Goal: Communication & Community: Answer question/provide support

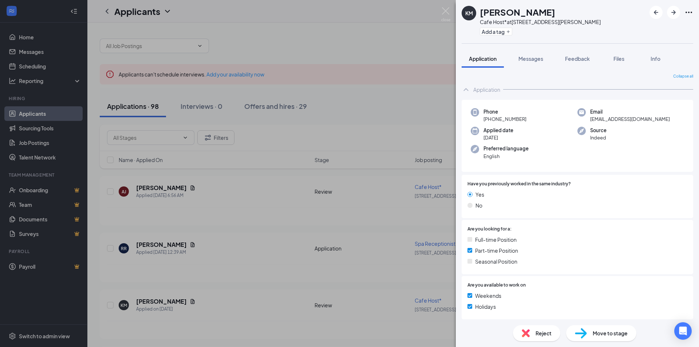
scroll to position [37, 0]
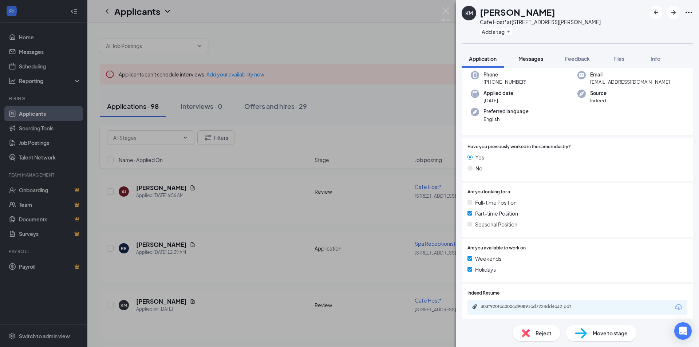
click at [529, 61] on span "Messages" at bounding box center [531, 58] width 25 height 7
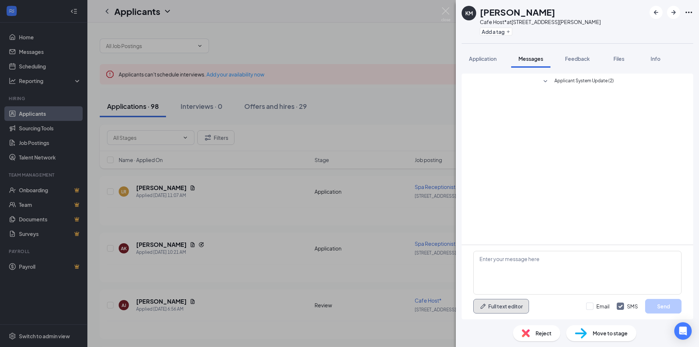
click at [501, 309] on button "Full text editor" at bounding box center [502, 306] width 56 height 15
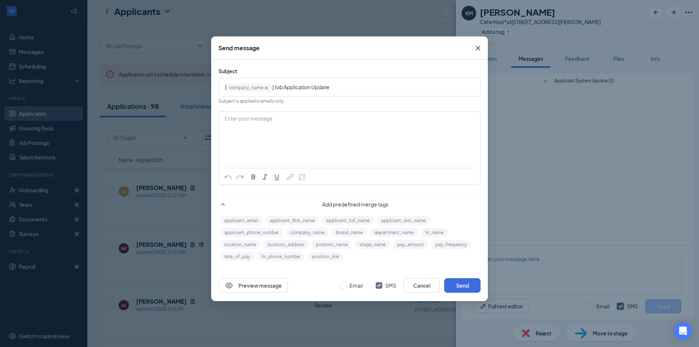
click at [259, 115] on div "Enter your message" at bounding box center [349, 130] width 261 height 36
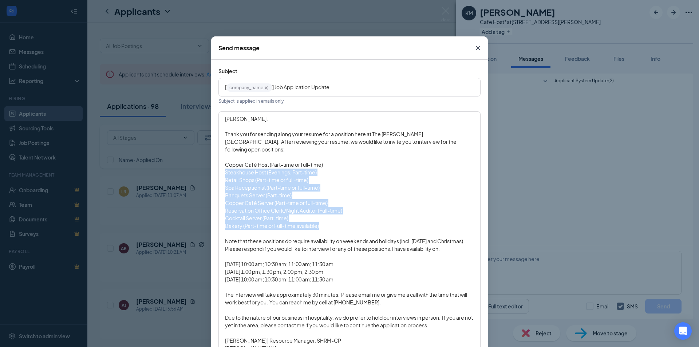
drag, startPoint x: 325, startPoint y: 225, endPoint x: 222, endPoint y: 168, distance: 118.2
click at [222, 168] on div "Kinley, Thank you for sending along your resume for a position here at The Mado…" at bounding box center [349, 245] width 261 height 266
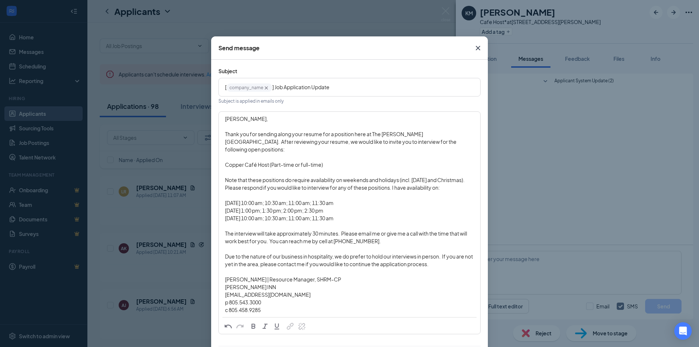
scroll to position [105, 0]
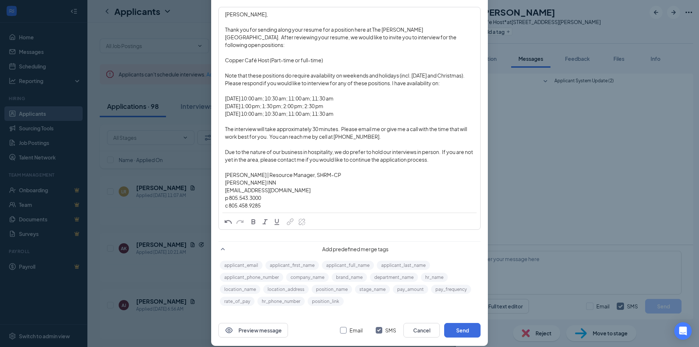
click at [340, 327] on input "Email" at bounding box center [343, 330] width 7 height 7
checkbox input "true"
click at [457, 323] on button "Send" at bounding box center [462, 330] width 36 height 15
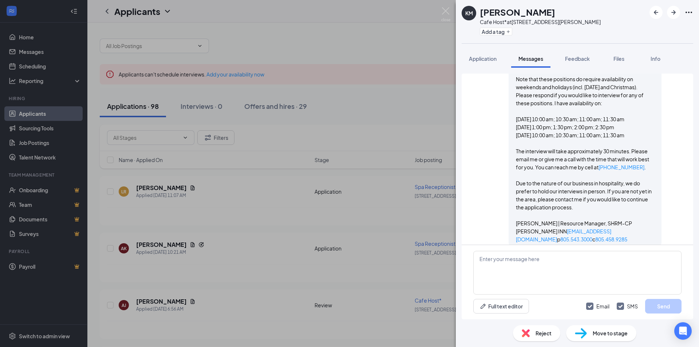
scroll to position [440, 0]
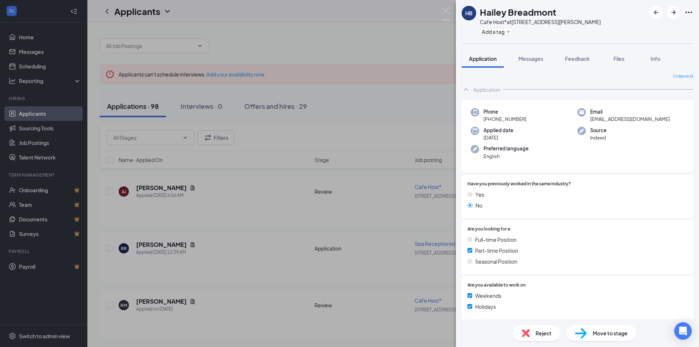
scroll to position [39, 0]
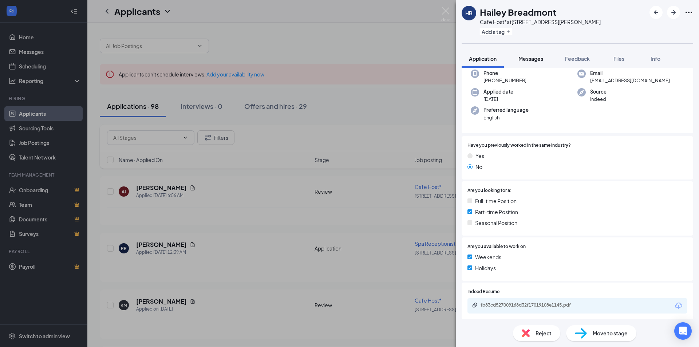
click at [535, 60] on span "Messages" at bounding box center [531, 58] width 25 height 7
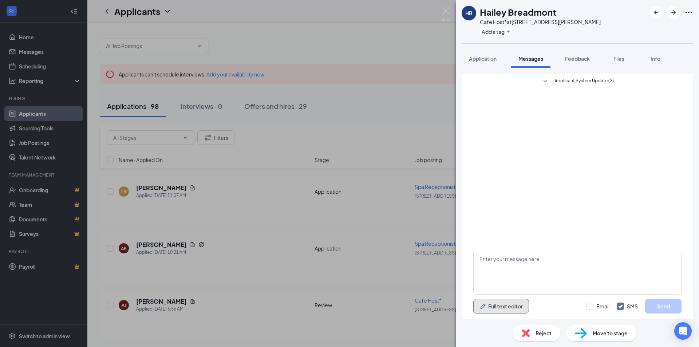
click at [489, 307] on button "Full text editor" at bounding box center [502, 306] width 56 height 15
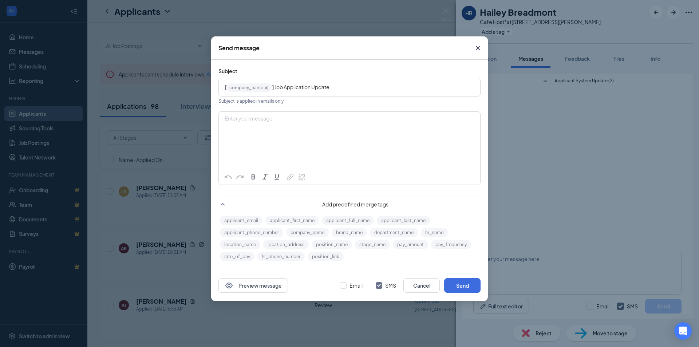
click at [313, 140] on div "Enter your message" at bounding box center [349, 130] width 261 height 36
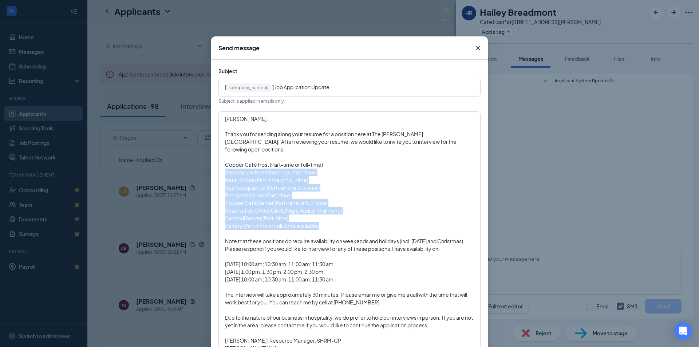
drag, startPoint x: 285, startPoint y: 211, endPoint x: 208, endPoint y: 165, distance: 89.8
click at [208, 165] on div "Send message Subject [ company_name‌‌‌‌ {{company_name}} ] Job Application Upda…" at bounding box center [349, 173] width 699 height 347
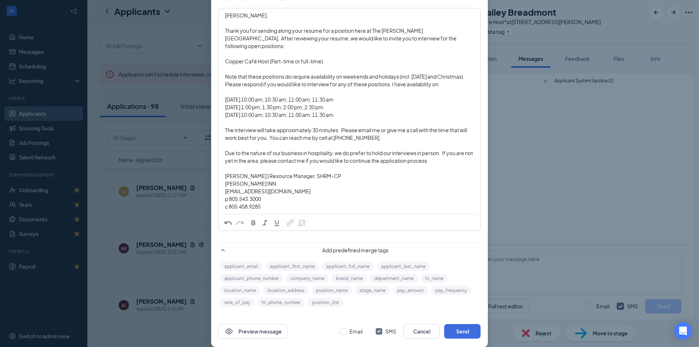
scroll to position [105, 0]
click at [340, 327] on input "Email" at bounding box center [343, 330] width 7 height 7
checkbox input "true"
click at [459, 323] on button "Send" at bounding box center [462, 330] width 36 height 15
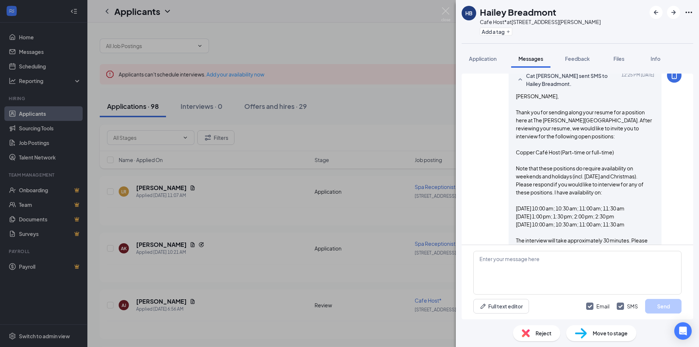
scroll to position [440, 0]
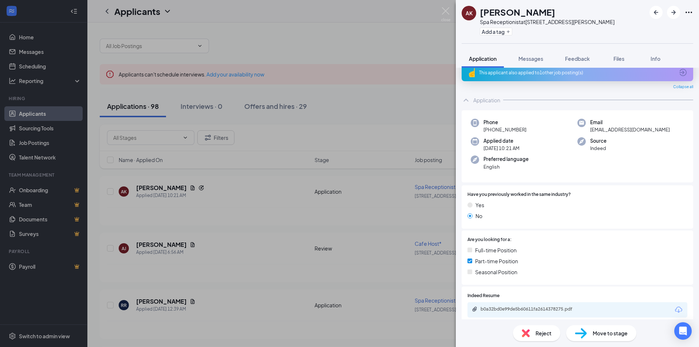
scroll to position [17, 0]
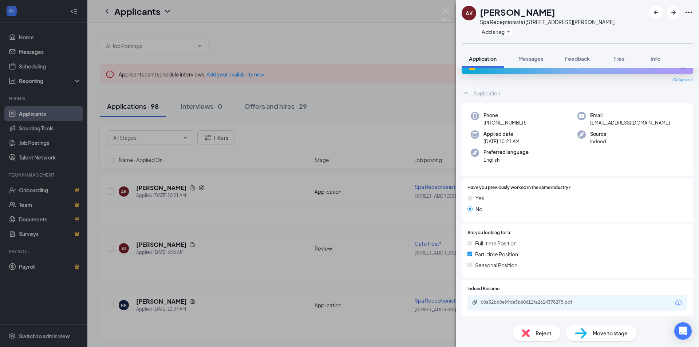
click at [675, 301] on icon "Download" at bounding box center [679, 303] width 9 height 9
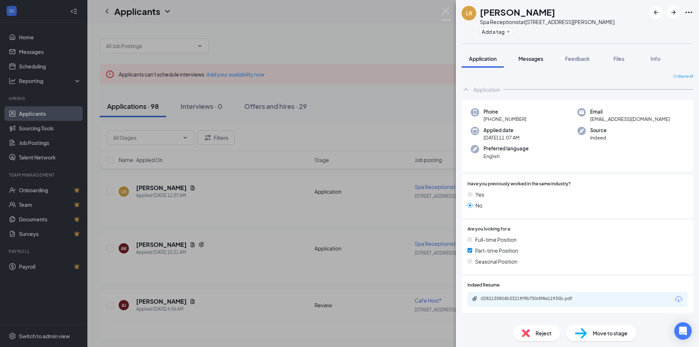
click at [539, 60] on span "Messages" at bounding box center [531, 58] width 25 height 7
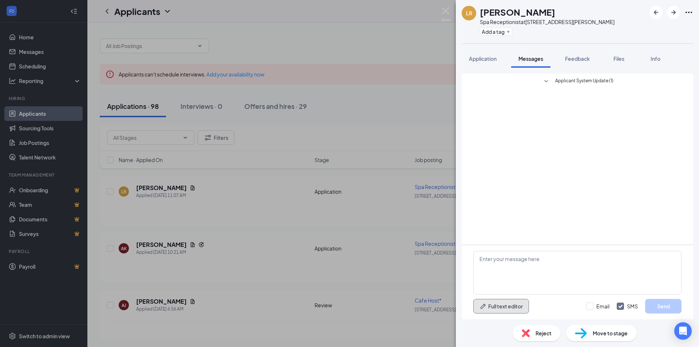
click at [501, 307] on button "Full text editor" at bounding box center [502, 306] width 56 height 15
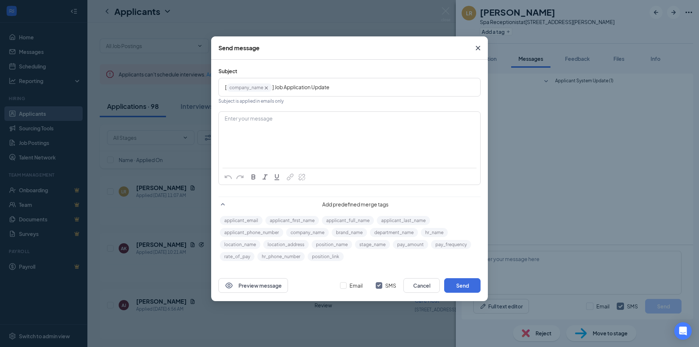
click at [247, 131] on div "Enter your message" at bounding box center [349, 130] width 261 height 36
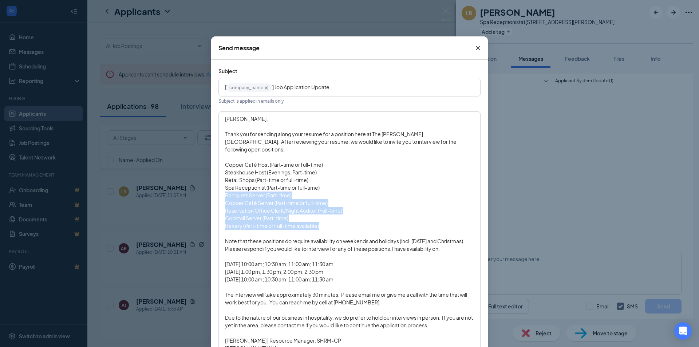
drag, startPoint x: 324, startPoint y: 220, endPoint x: 221, endPoint y: 189, distance: 107.3
click at [221, 189] on div "Lila, Thank you for sending along your resume for a position here at The Madonn…" at bounding box center [349, 245] width 261 height 266
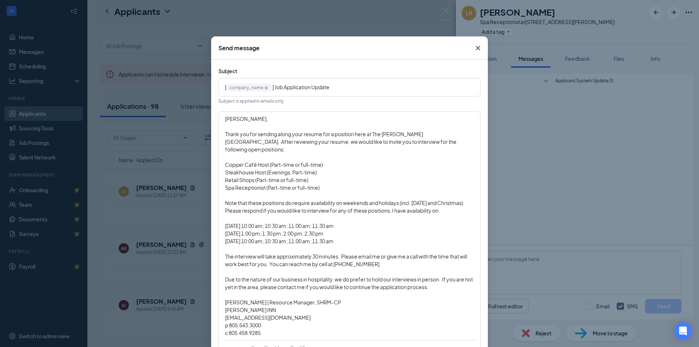
drag, startPoint x: 311, startPoint y: 175, endPoint x: 221, endPoint y: 155, distance: 92.3
click at [221, 155] on div "Lila, Thank you for sending along your resume for a position here at The Madonn…" at bounding box center [349, 226] width 261 height 228
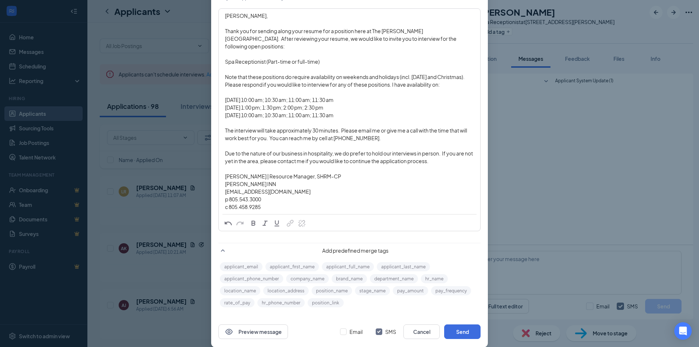
scroll to position [105, 0]
click at [341, 327] on input "Email" at bounding box center [343, 330] width 7 height 7
checkbox input "true"
click at [464, 323] on button "Send" at bounding box center [462, 330] width 36 height 15
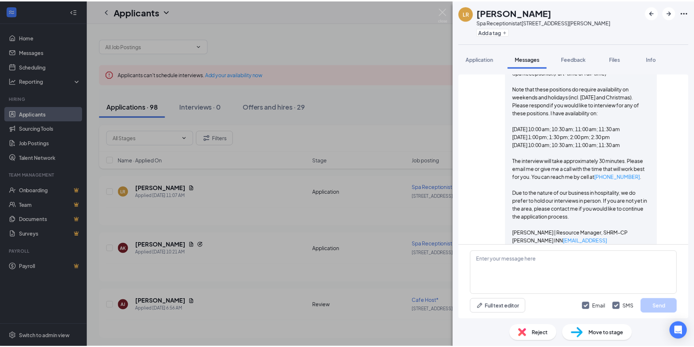
scroll to position [425, 0]
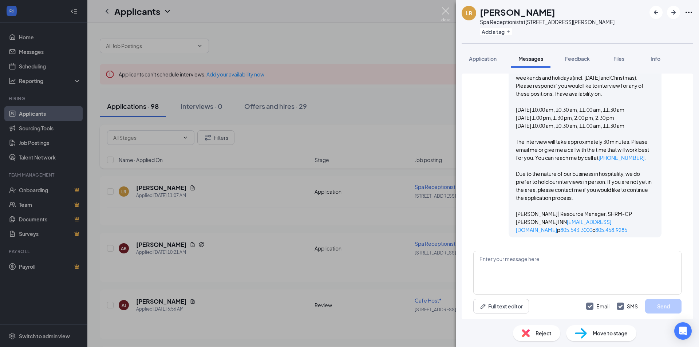
drag, startPoint x: 445, startPoint y: 12, endPoint x: 346, endPoint y: 0, distance: 99.5
click at [445, 12] on img at bounding box center [445, 14] width 9 height 14
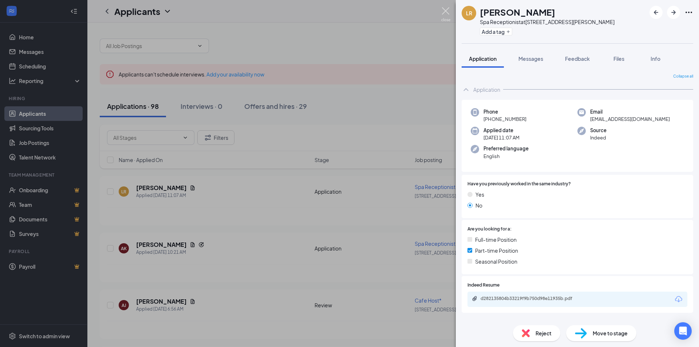
click at [445, 9] on img at bounding box center [445, 14] width 9 height 14
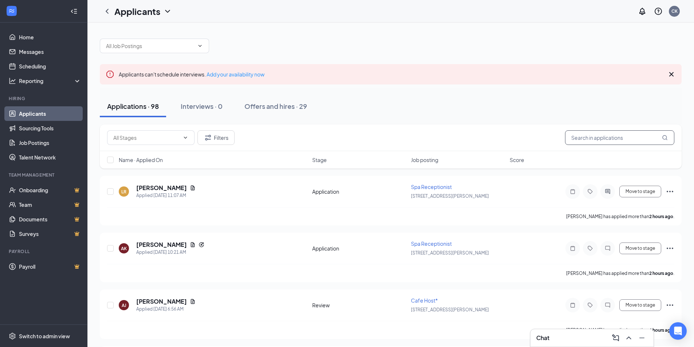
click at [613, 139] on input "text" at bounding box center [619, 137] width 109 height 15
type input "o"
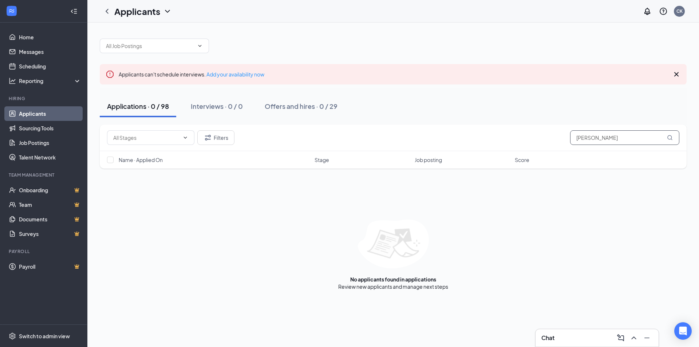
drag, startPoint x: 570, startPoint y: 142, endPoint x: 561, endPoint y: 141, distance: 9.1
click at [562, 141] on div "Filters [PERSON_NAME]" at bounding box center [393, 137] width 573 height 15
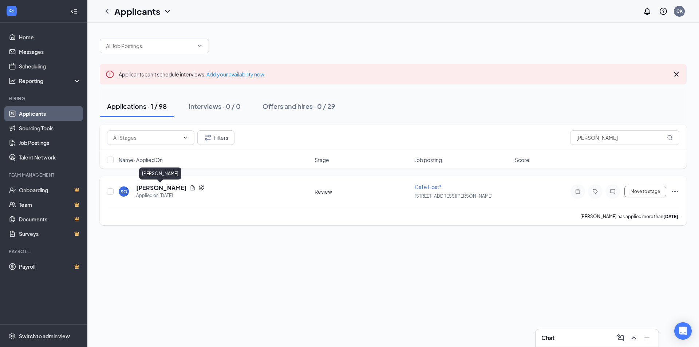
click at [159, 188] on h5 "[PERSON_NAME]" at bounding box center [161, 188] width 51 height 8
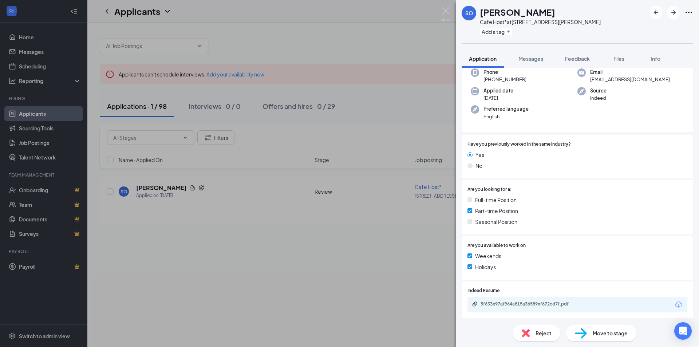
scroll to position [62, 0]
click at [443, 13] on img at bounding box center [445, 14] width 9 height 14
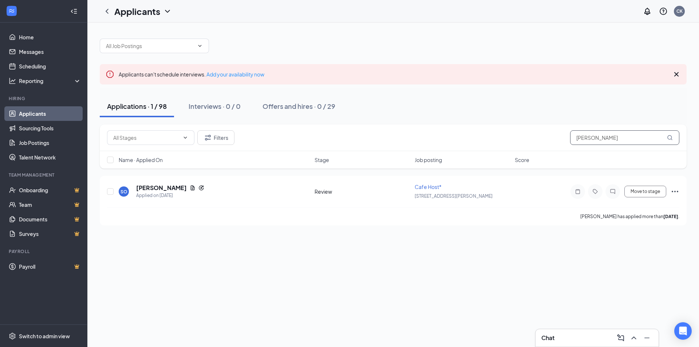
drag, startPoint x: 559, startPoint y: 140, endPoint x: 553, endPoint y: 140, distance: 5.5
click at [553, 140] on div "Filters shannon" at bounding box center [393, 137] width 573 height 15
type input "aleena"
click at [158, 190] on h5 "Aleena Pianalto" at bounding box center [161, 188] width 51 height 8
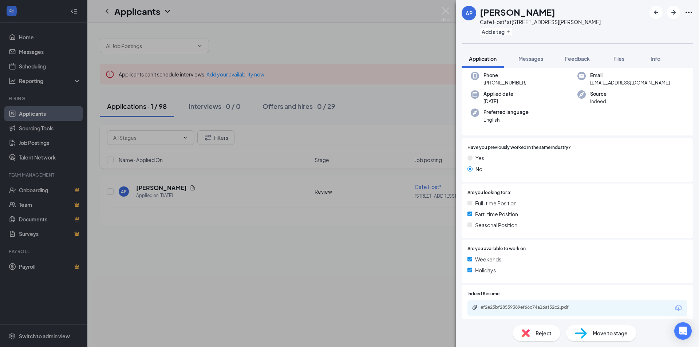
scroll to position [37, 0]
click at [538, 61] on span "Messages" at bounding box center [531, 58] width 25 height 7
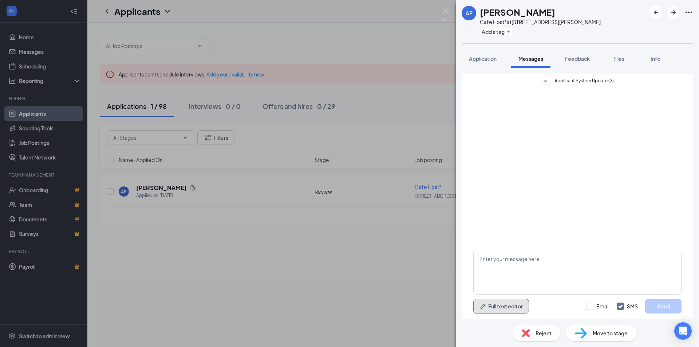
click at [508, 307] on button "Full text editor" at bounding box center [502, 306] width 56 height 15
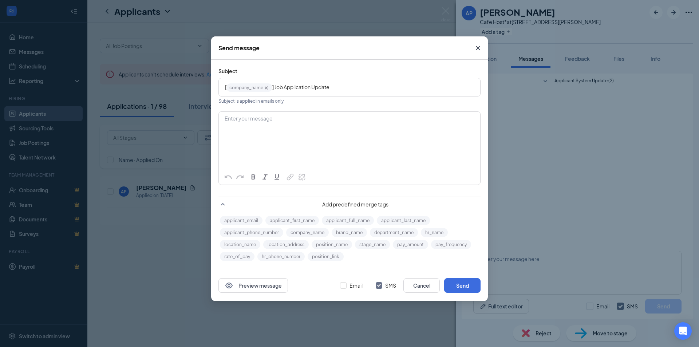
click at [275, 131] on div "Enter your message" at bounding box center [349, 130] width 261 height 36
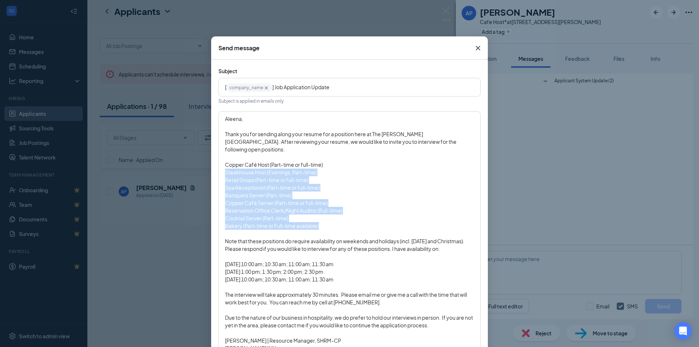
drag, startPoint x: 284, startPoint y: 212, endPoint x: 224, endPoint y: 165, distance: 76.3
click at [225, 165] on div "Aleena, Thank you for sending along your resume for a position here at The Mado…" at bounding box center [349, 245] width 249 height 260
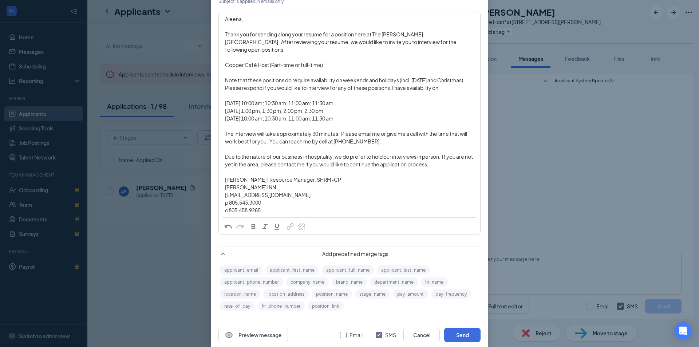
scroll to position [105, 0]
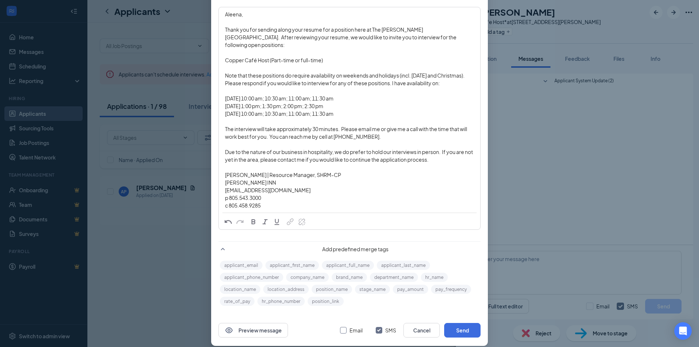
click at [347, 326] on span "Email" at bounding box center [356, 330] width 19 height 8
click at [344, 327] on input "Email" at bounding box center [343, 330] width 7 height 7
checkbox input "true"
click at [459, 323] on button "Send" at bounding box center [462, 330] width 36 height 15
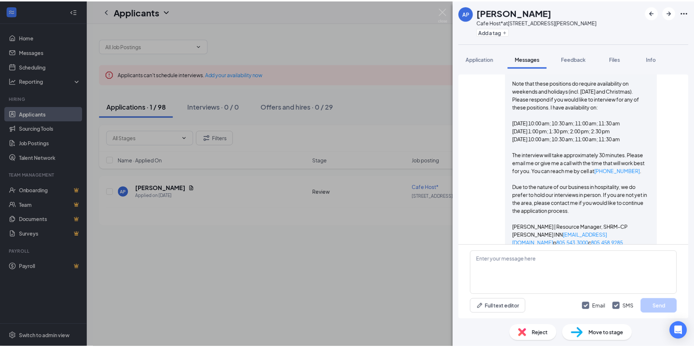
scroll to position [425, 0]
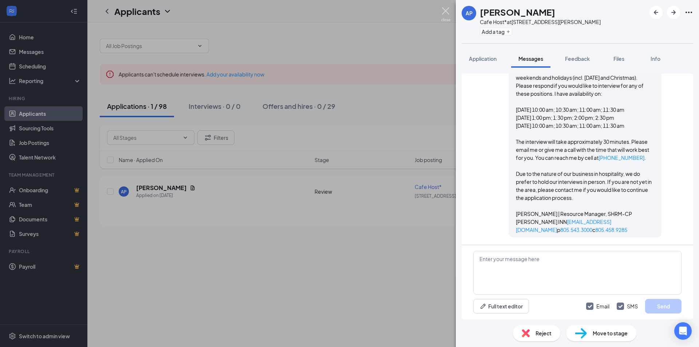
drag, startPoint x: 446, startPoint y: 9, endPoint x: 638, endPoint y: 128, distance: 225.7
click at [446, 9] on img at bounding box center [445, 14] width 9 height 14
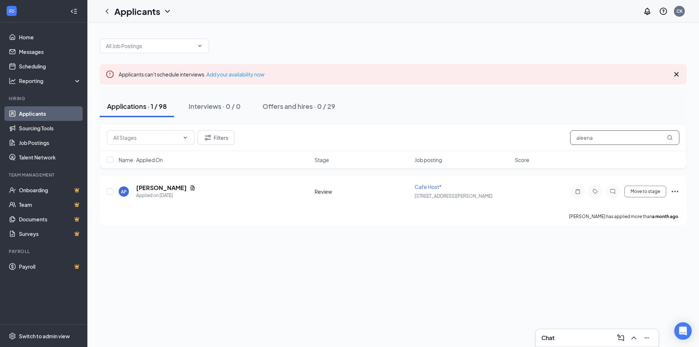
click at [614, 133] on input "aleena" at bounding box center [624, 137] width 109 height 15
type input "a"
click at [162, 193] on div "Applied on Aug 1" at bounding box center [165, 195] width 59 height 7
click at [163, 187] on h5 "Beatrice Berlin" at bounding box center [161, 188] width 51 height 8
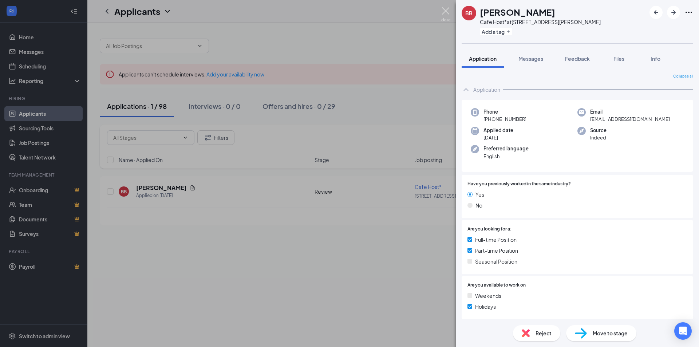
click at [446, 11] on img at bounding box center [445, 14] width 9 height 14
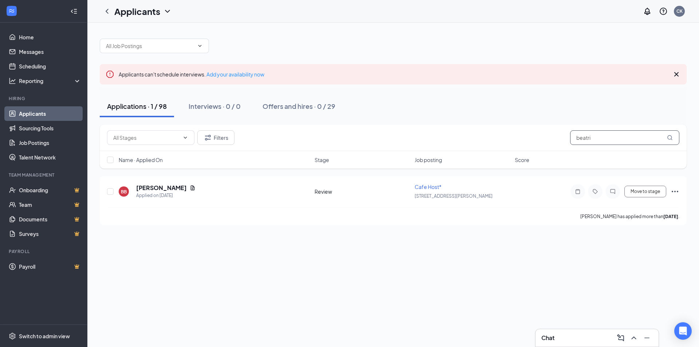
drag, startPoint x: 610, startPoint y: 142, endPoint x: 534, endPoint y: 140, distance: 76.2
click at [534, 141] on div "Filters beatri" at bounding box center [393, 137] width 573 height 15
drag, startPoint x: 584, startPoint y: 140, endPoint x: 573, endPoint y: 139, distance: 11.0
click at [573, 139] on input "hannah" at bounding box center [624, 137] width 109 height 15
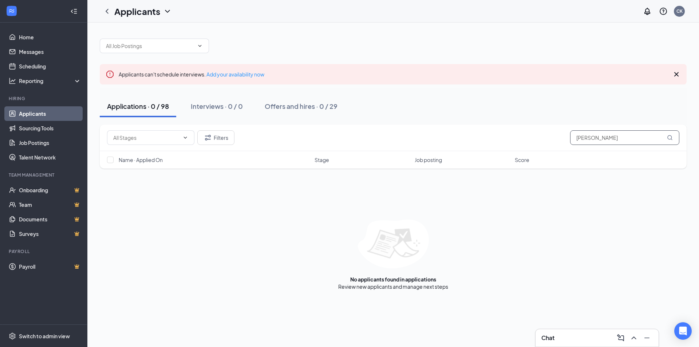
click at [598, 137] on input "linnea" at bounding box center [624, 137] width 109 height 15
type input "l"
click at [610, 136] on input "brooke" at bounding box center [624, 137] width 109 height 15
type input "b"
type input "grace"
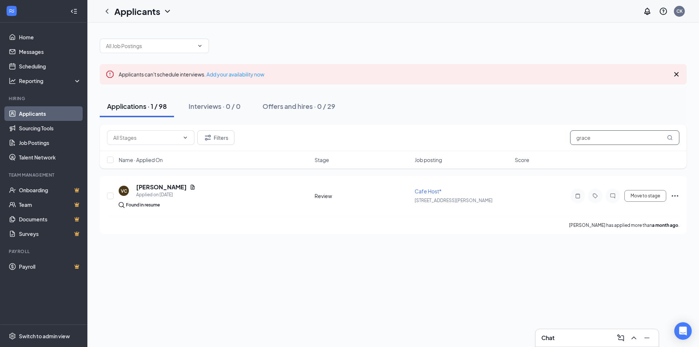
drag, startPoint x: 569, startPoint y: 140, endPoint x: 554, endPoint y: 140, distance: 14.2
click at [554, 140] on div "Filters grace" at bounding box center [393, 137] width 573 height 15
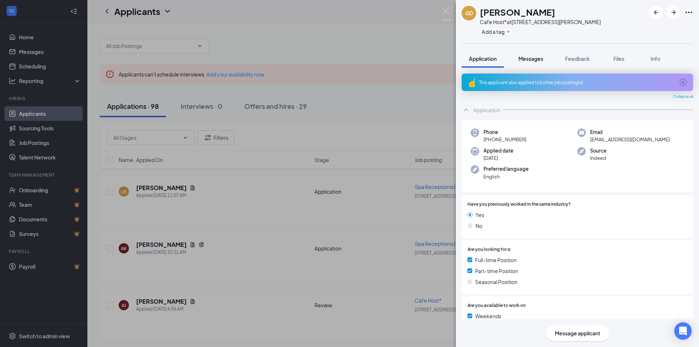
click at [531, 59] on span "Messages" at bounding box center [531, 58] width 25 height 7
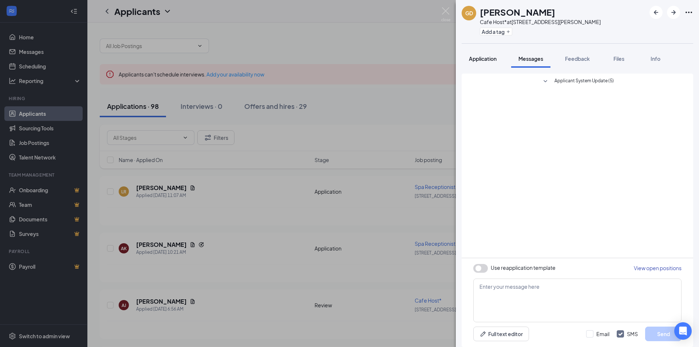
click at [489, 58] on span "Application" at bounding box center [483, 58] width 28 height 7
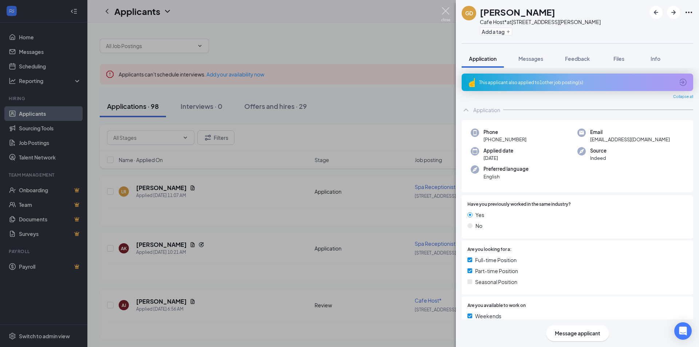
click at [446, 11] on img at bounding box center [445, 14] width 9 height 14
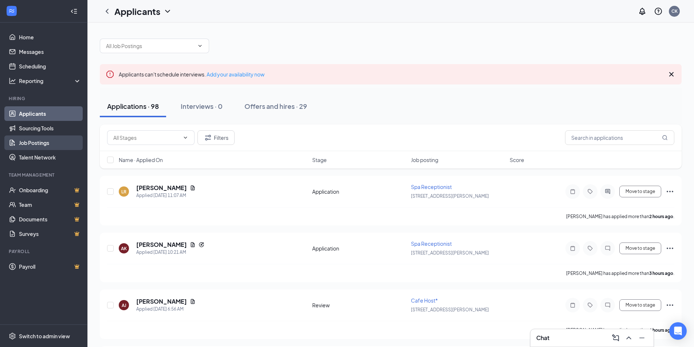
click at [38, 142] on link "Job Postings" at bounding box center [50, 143] width 62 height 15
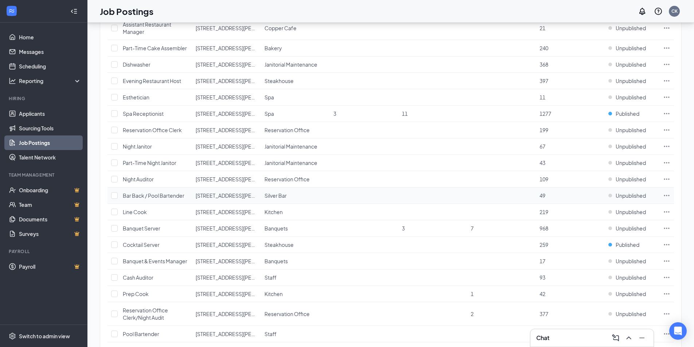
scroll to position [219, 0]
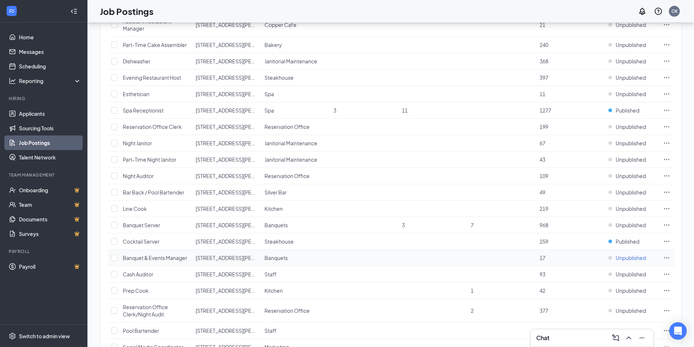
click at [625, 260] on span "Unpublished" at bounding box center [631, 257] width 30 height 7
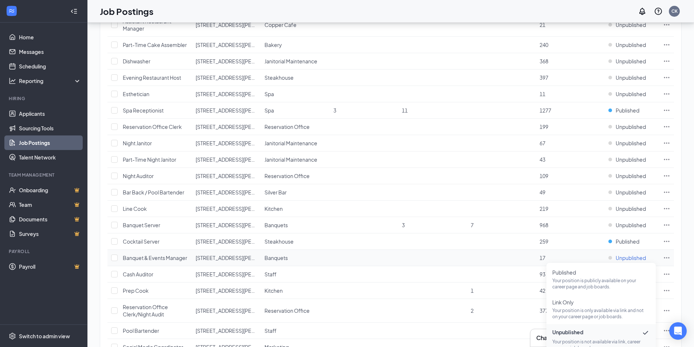
click at [625, 260] on span "Unpublished" at bounding box center [631, 257] width 30 height 7
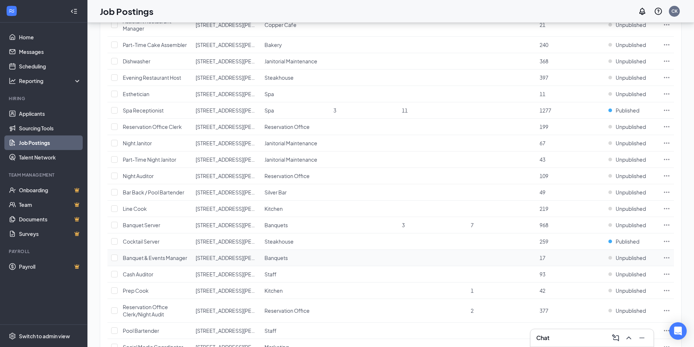
click at [670, 259] on icon "Ellipses" at bounding box center [666, 257] width 7 height 7
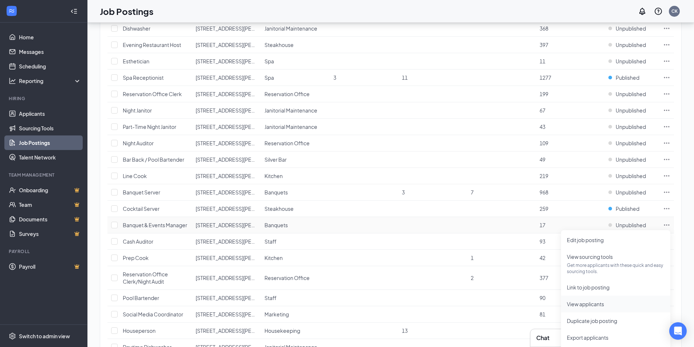
scroll to position [291, 0]
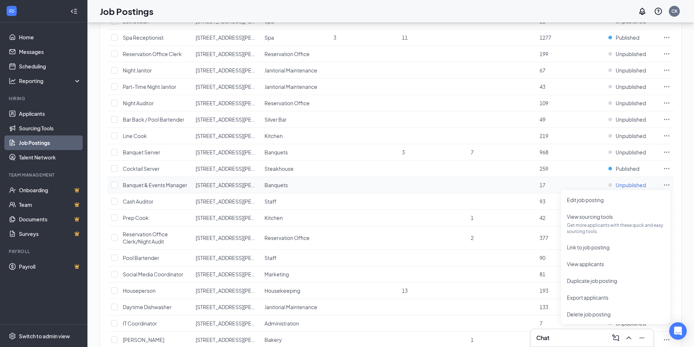
click at [637, 184] on span "Unpublished" at bounding box center [631, 184] width 30 height 7
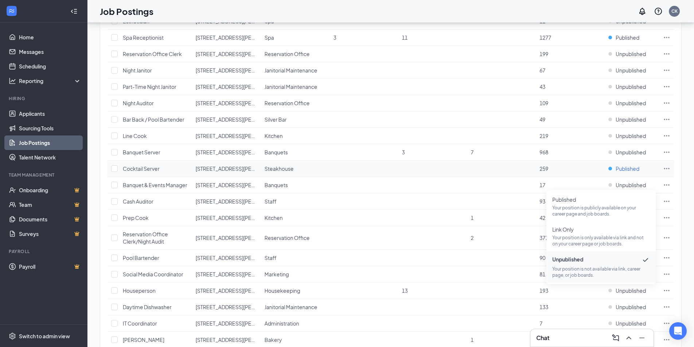
click at [627, 168] on span "Published" at bounding box center [628, 168] width 24 height 7
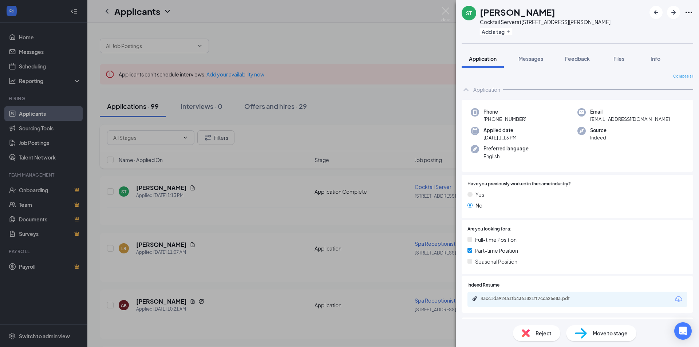
scroll to position [36, 0]
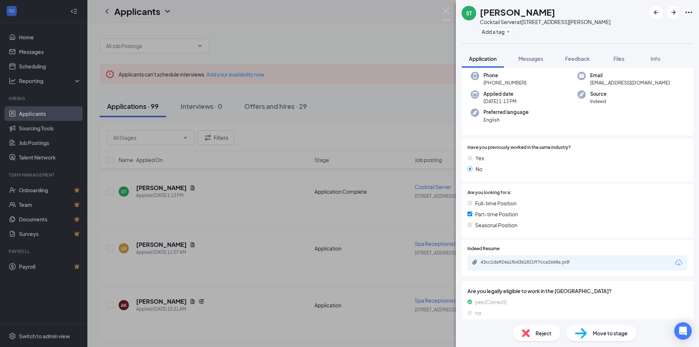
click at [675, 264] on icon "Download" at bounding box center [679, 263] width 9 height 9
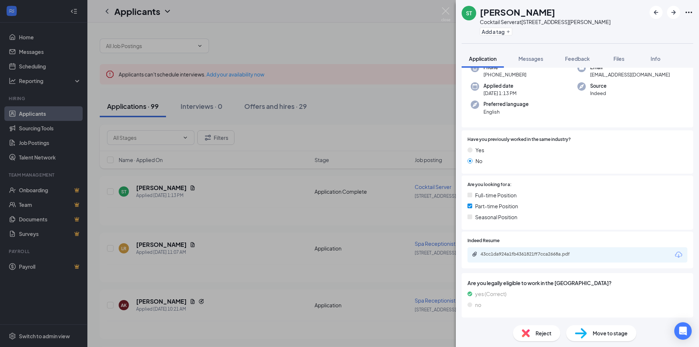
scroll to position [0, 0]
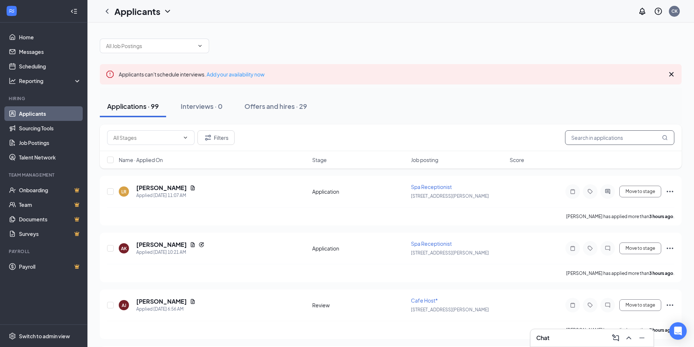
click at [629, 138] on input "text" at bounding box center [619, 137] width 109 height 15
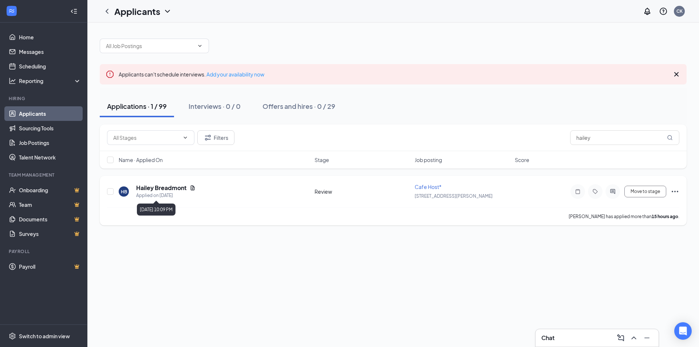
type input "hailey"
click at [167, 189] on h5 "Hailey Breadmont" at bounding box center [161, 188] width 51 height 8
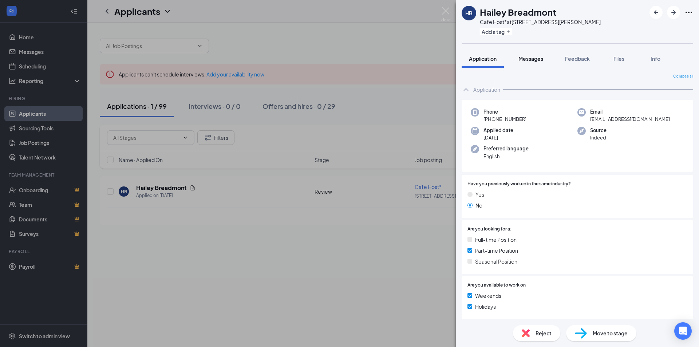
click at [531, 62] on span "Messages" at bounding box center [531, 58] width 25 height 7
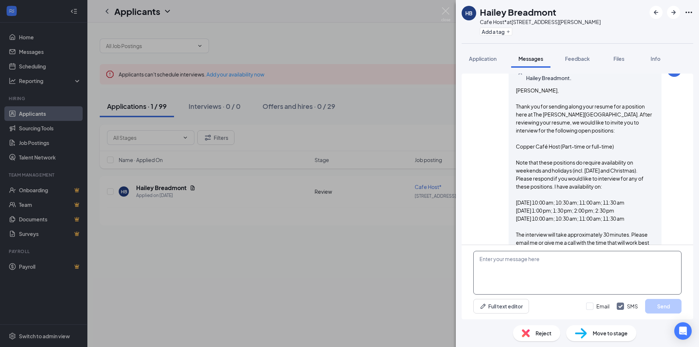
scroll to position [365, 0]
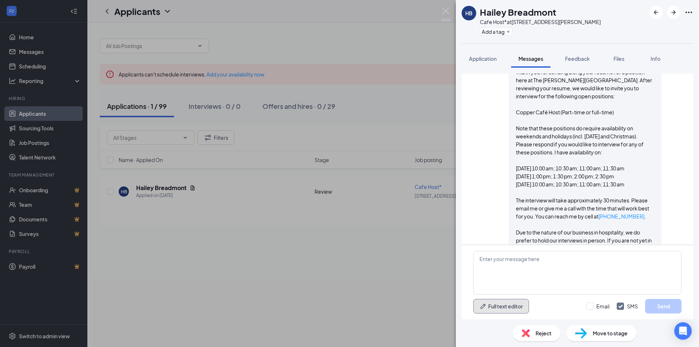
click at [498, 310] on button "Full text editor" at bounding box center [502, 306] width 56 height 15
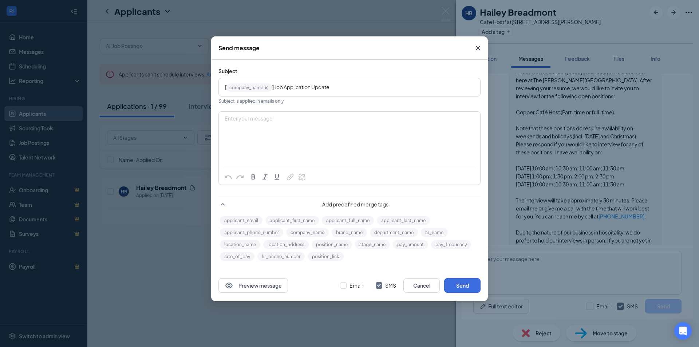
click at [333, 136] on div "Enter your message" at bounding box center [349, 130] width 261 height 36
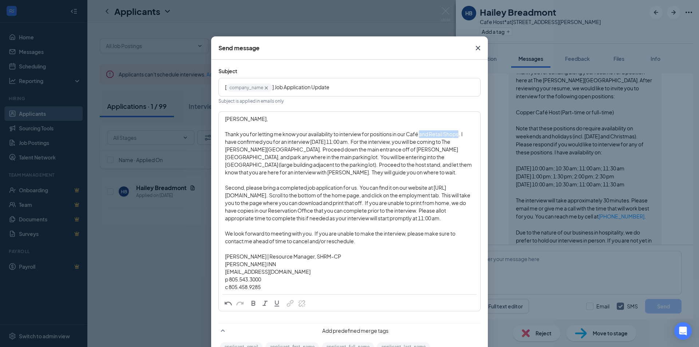
drag, startPoint x: 458, startPoint y: 134, endPoint x: 418, endPoint y: 135, distance: 40.1
click at [418, 135] on span "Thank you for letting me know your availability to interview for positions in o…" at bounding box center [349, 153] width 248 height 45
drag, startPoint x: 316, startPoint y: 143, endPoint x: 260, endPoint y: 145, distance: 55.4
click at [260, 145] on div "Thank you for letting me know your availability to interview for positions in o…" at bounding box center [349, 153] width 249 height 46
click at [459, 211] on span "Second, please bring a completed job application for us. You can find it on our…" at bounding box center [348, 202] width 246 height 37
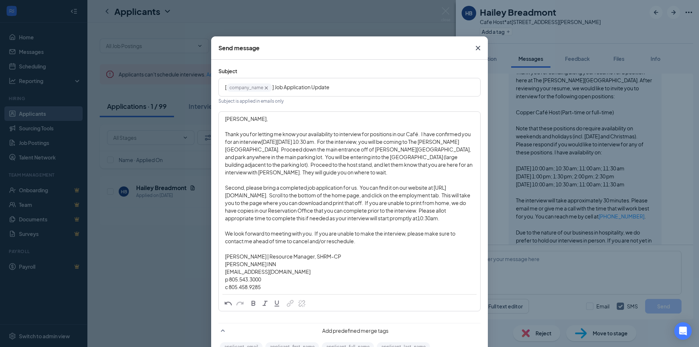
click at [432, 268] on div "cat@madonnainn.com" at bounding box center [349, 272] width 249 height 8
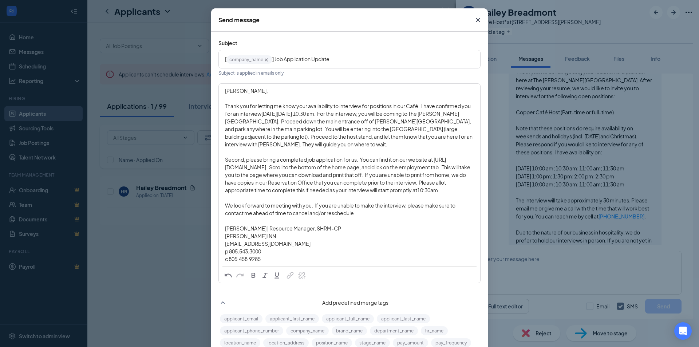
scroll to position [82, 0]
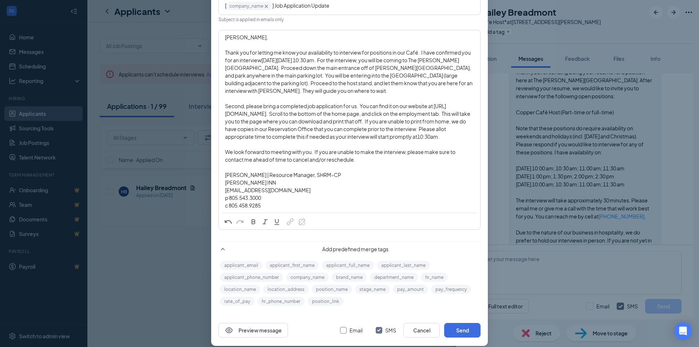
click at [340, 327] on input "Email" at bounding box center [343, 330] width 7 height 7
checkbox input "true"
click at [455, 324] on button "Send" at bounding box center [462, 330] width 36 height 15
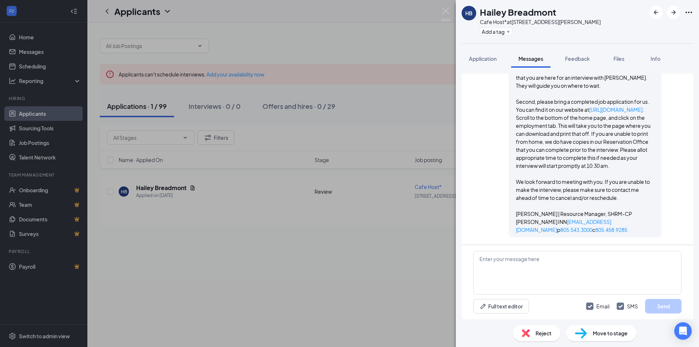
scroll to position [1046, 0]
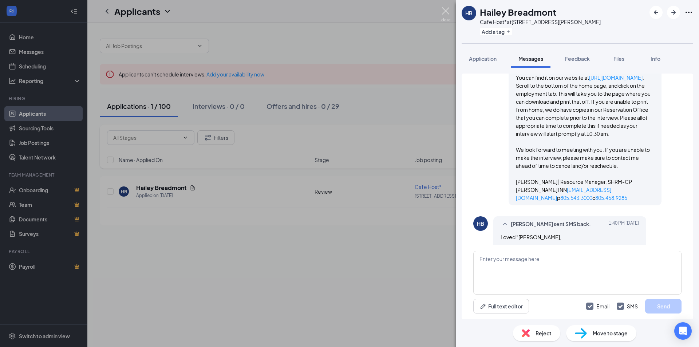
click at [448, 12] on img at bounding box center [445, 14] width 9 height 14
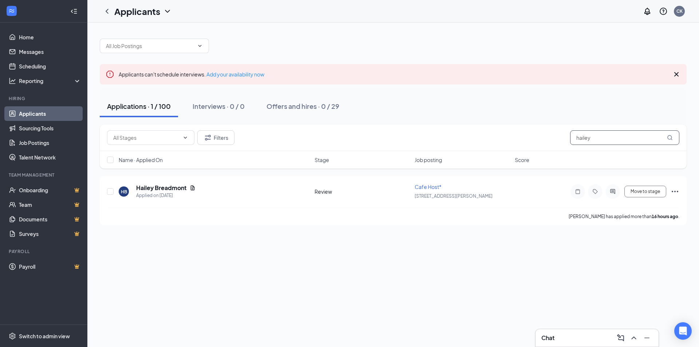
click at [601, 140] on input "hailey" at bounding box center [624, 137] width 109 height 15
type input "h"
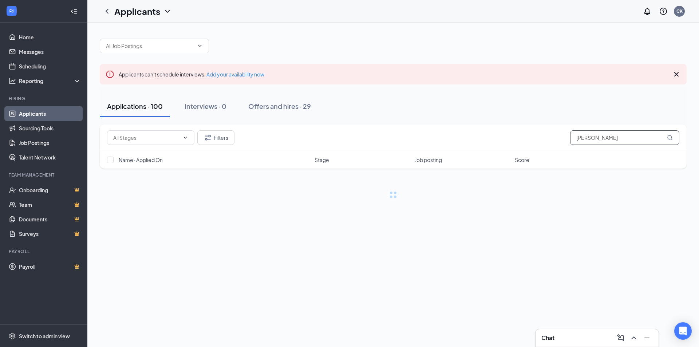
type input "casey"
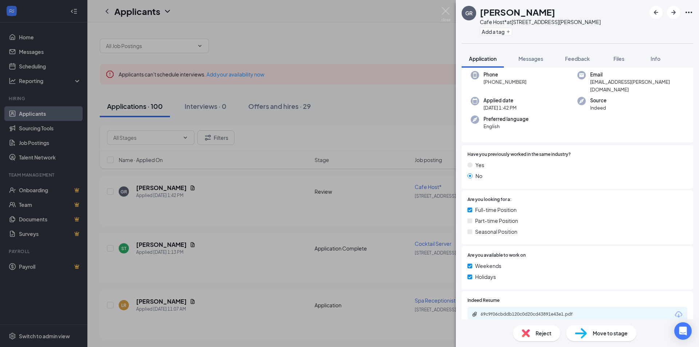
scroll to position [38, 0]
click at [675, 310] on icon "Download" at bounding box center [678, 313] width 7 height 6
